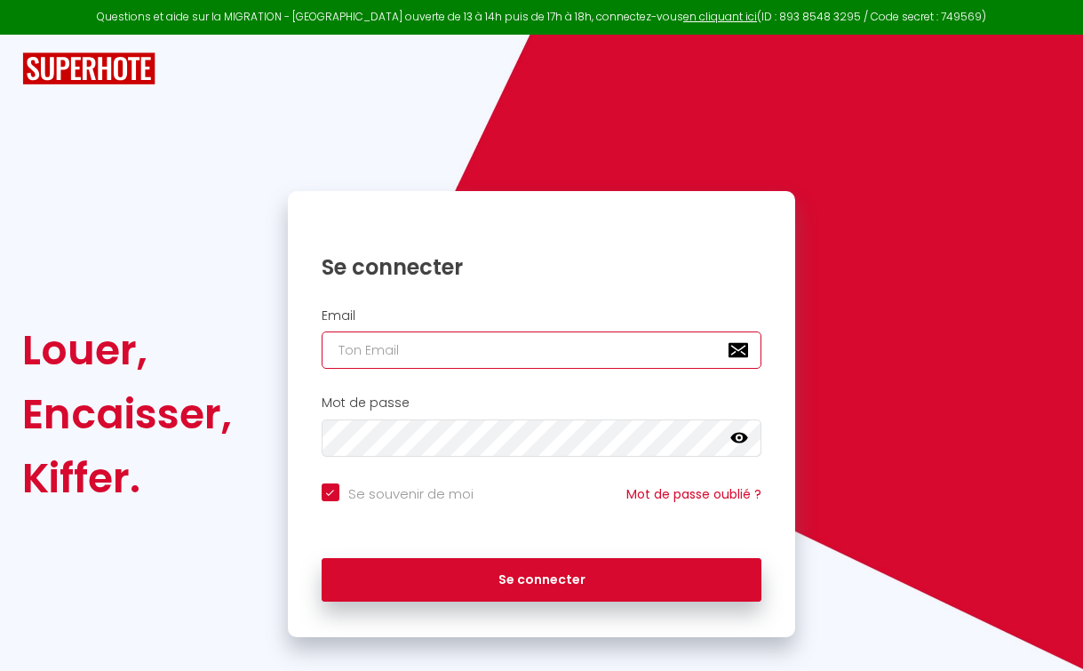
type input "[PERSON_NAME][EMAIL_ADDRESS][DOMAIN_NAME]"
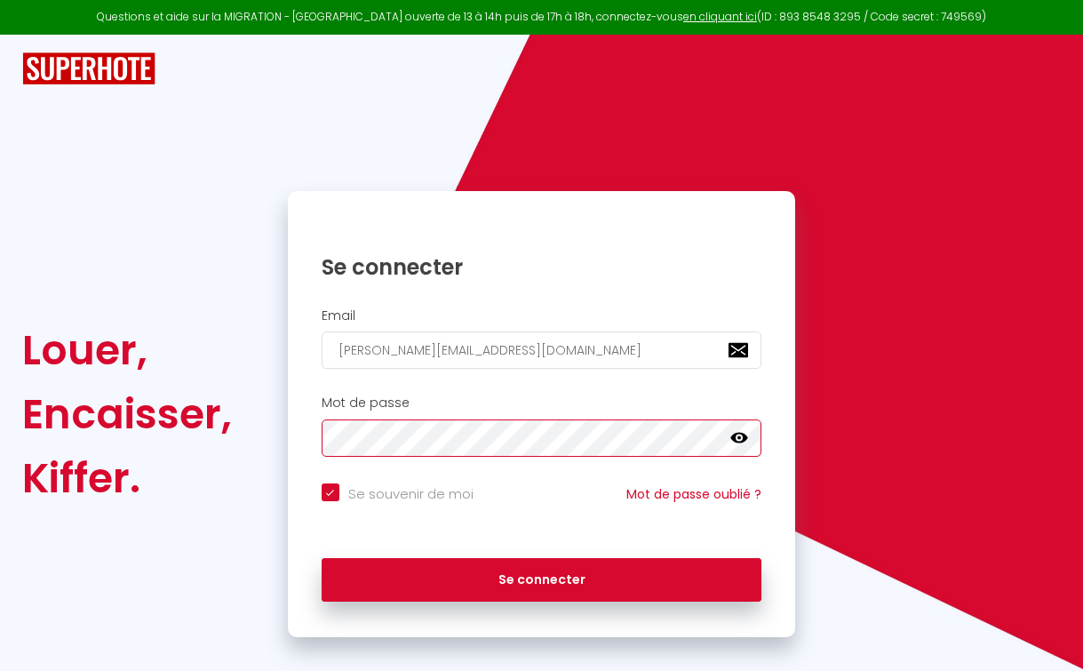
click at [541, 577] on button "Se connecter" at bounding box center [542, 580] width 441 height 44
checkbox input "true"
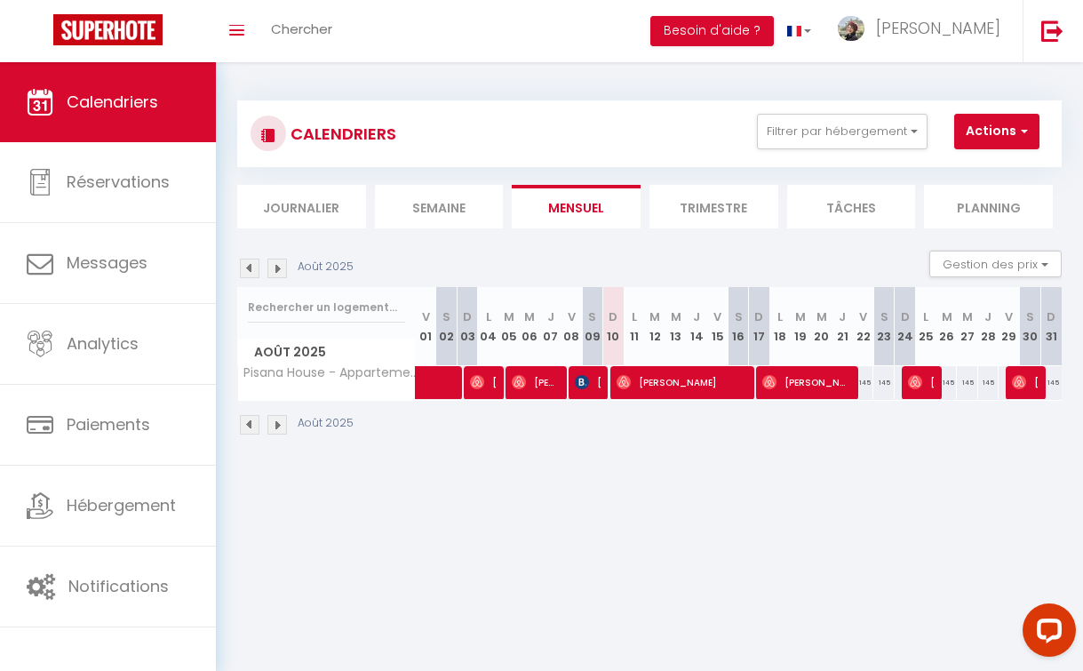
click at [714, 203] on li "Trimestre" at bounding box center [713, 207] width 129 height 44
select select
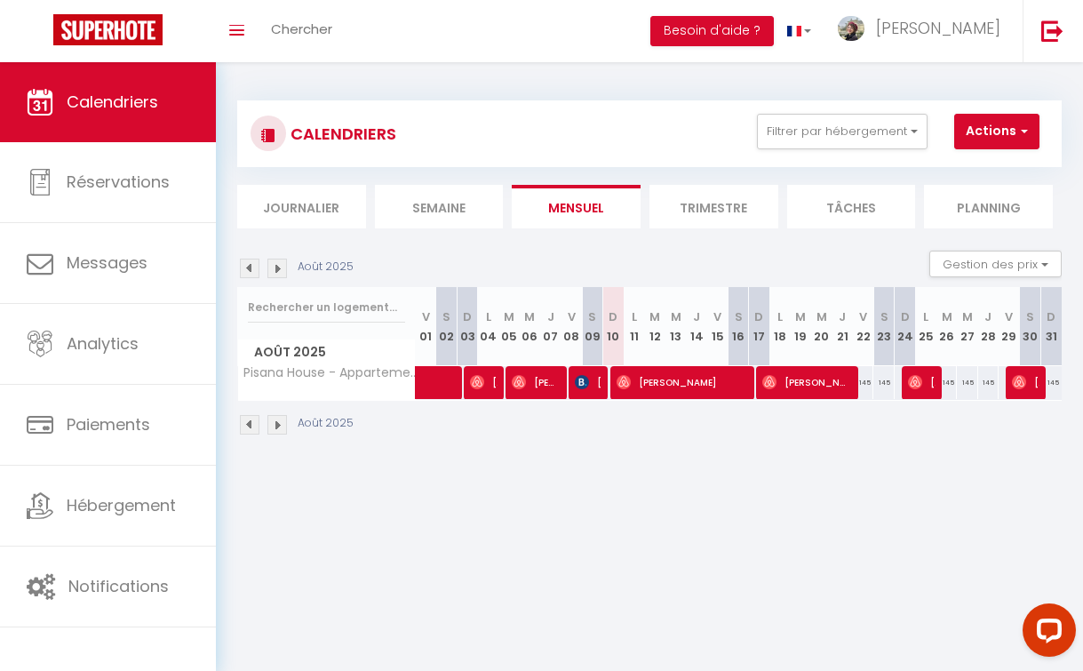
select select
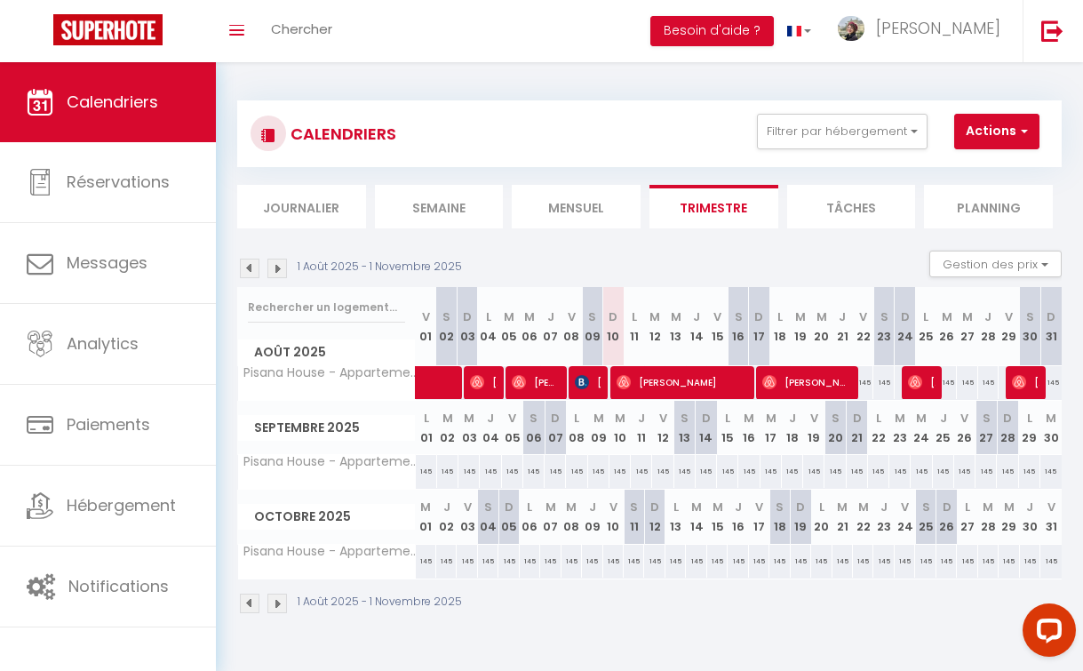
click at [656, 378] on span "[PERSON_NAME]" at bounding box center [682, 382] width 130 height 34
select select "OK"
select select "0"
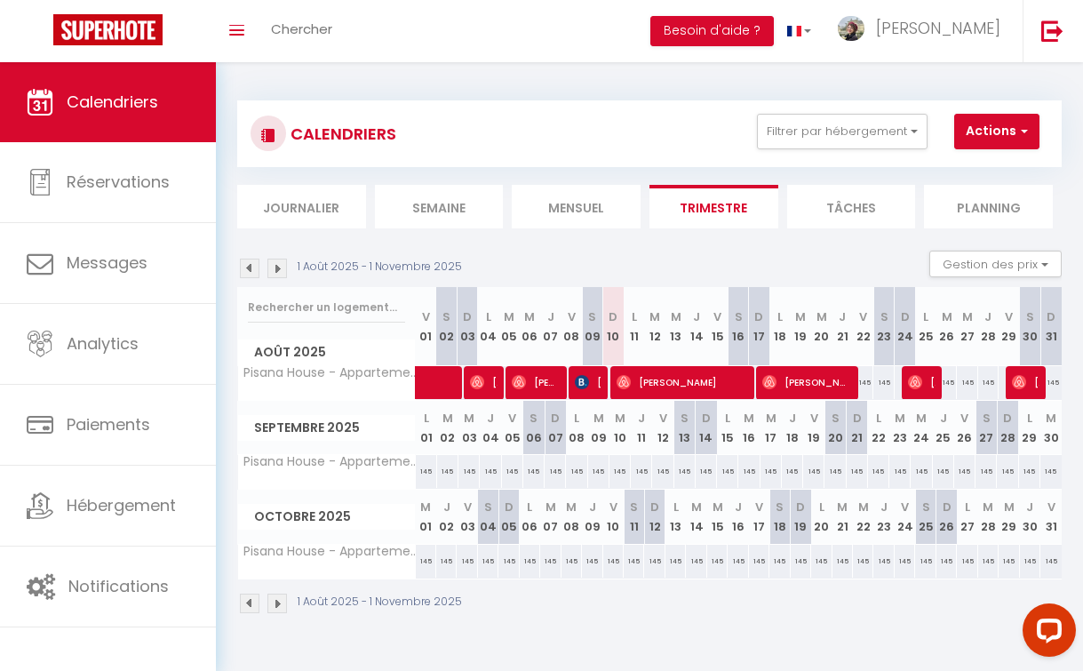
select select "1"
select select
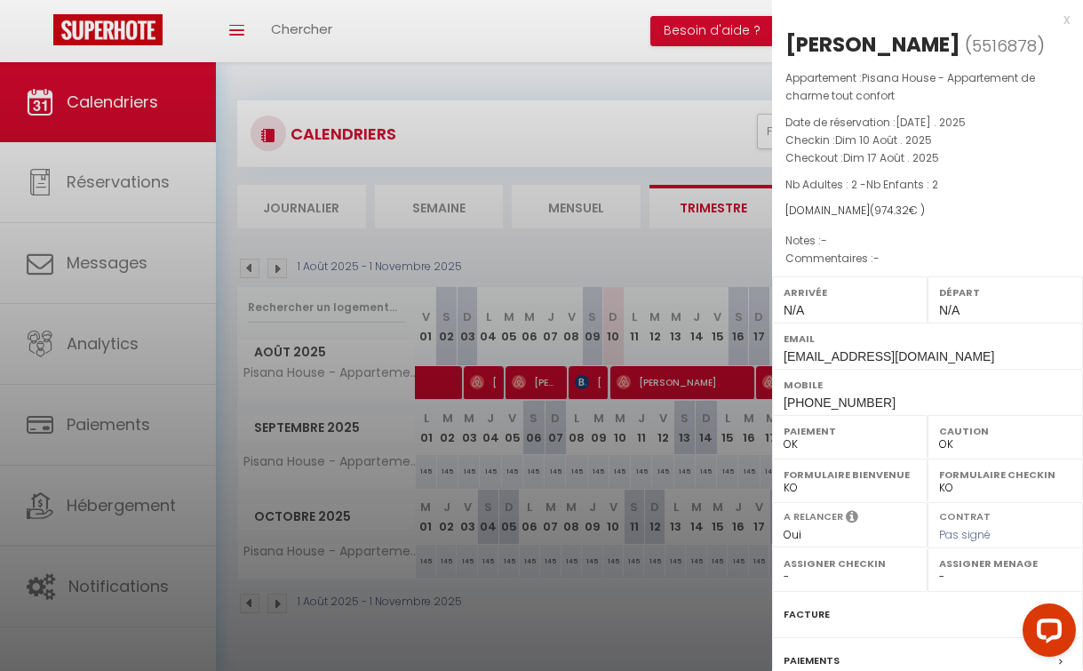
click at [724, 264] on div at bounding box center [541, 335] width 1083 height 671
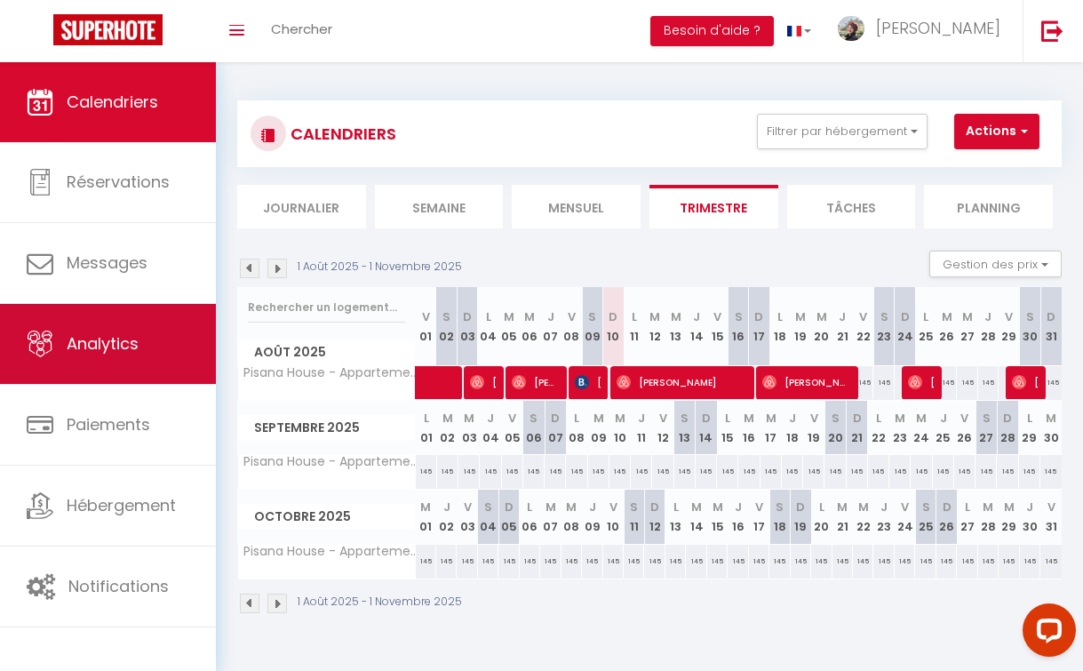
click at [139, 351] on span "Analytics" at bounding box center [103, 343] width 72 height 22
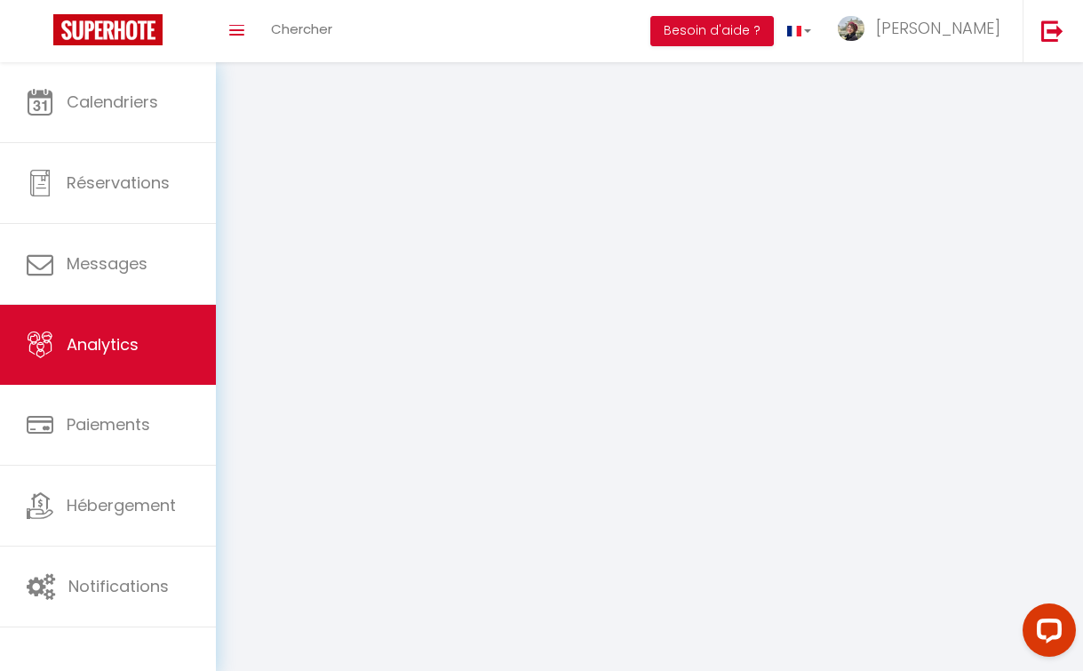
select select "2025"
select select "8"
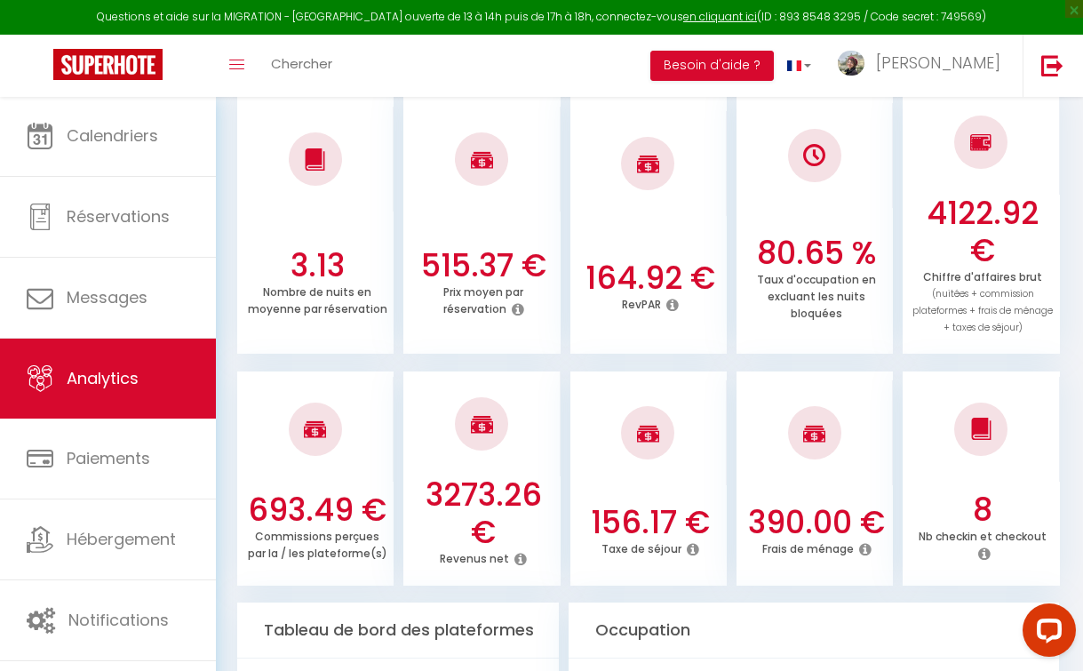
scroll to position [513, 0]
